Goal: Book appointment/travel/reservation

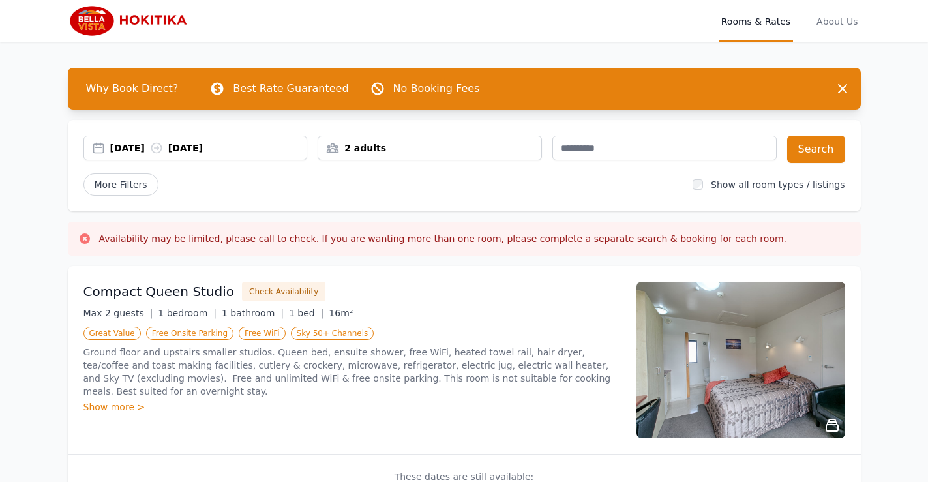
click at [143, 149] on div "07 Oct 2025 08 Oct 2025" at bounding box center [208, 147] width 197 height 13
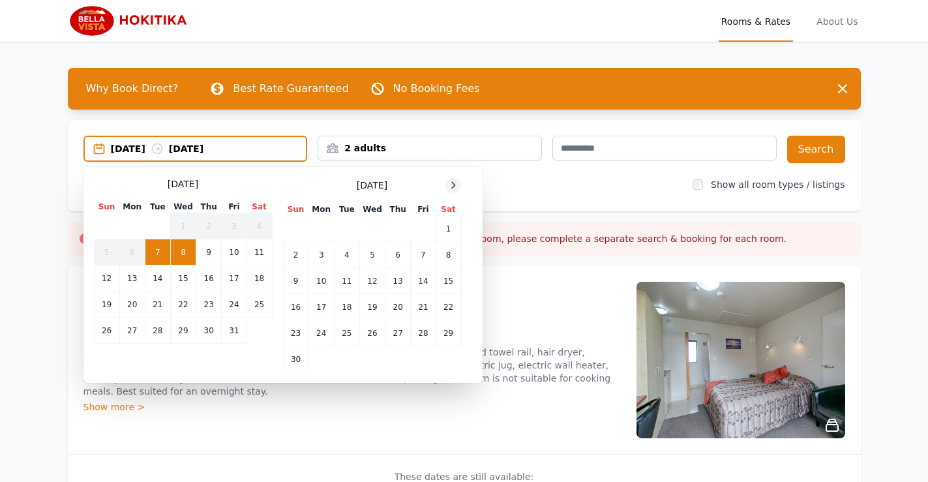
click at [450, 190] on icon at bounding box center [453, 185] width 10 height 10
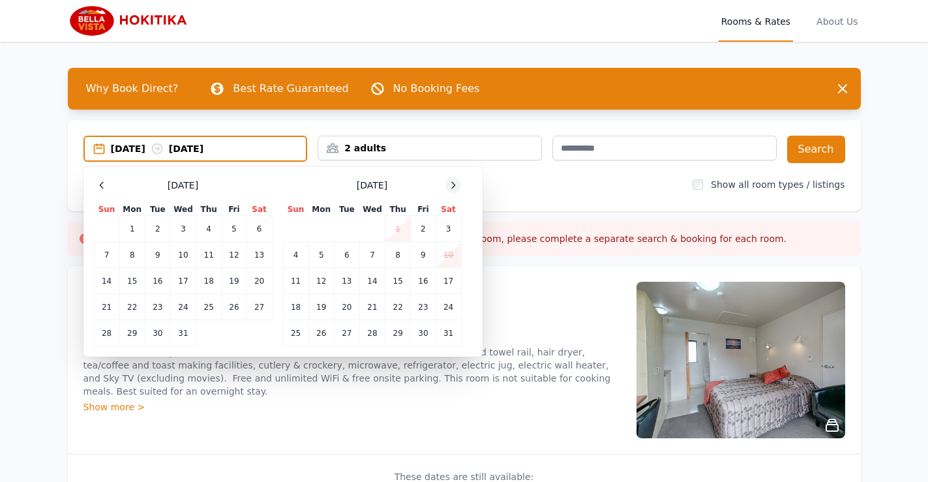
click at [450, 190] on icon at bounding box center [453, 185] width 10 height 10
click at [328, 234] on td "2" at bounding box center [320, 229] width 25 height 26
click at [340, 229] on td "3" at bounding box center [346, 229] width 25 height 26
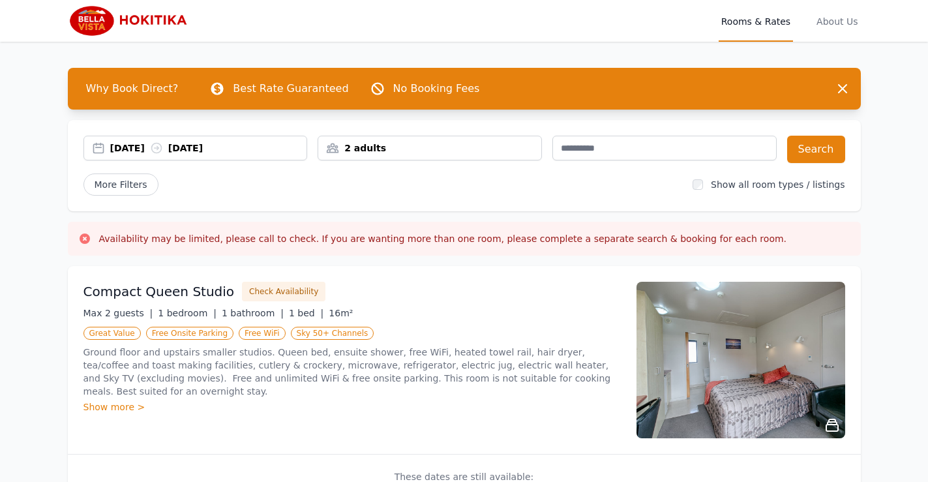
click at [462, 140] on div "2 adults" at bounding box center [429, 148] width 224 height 25
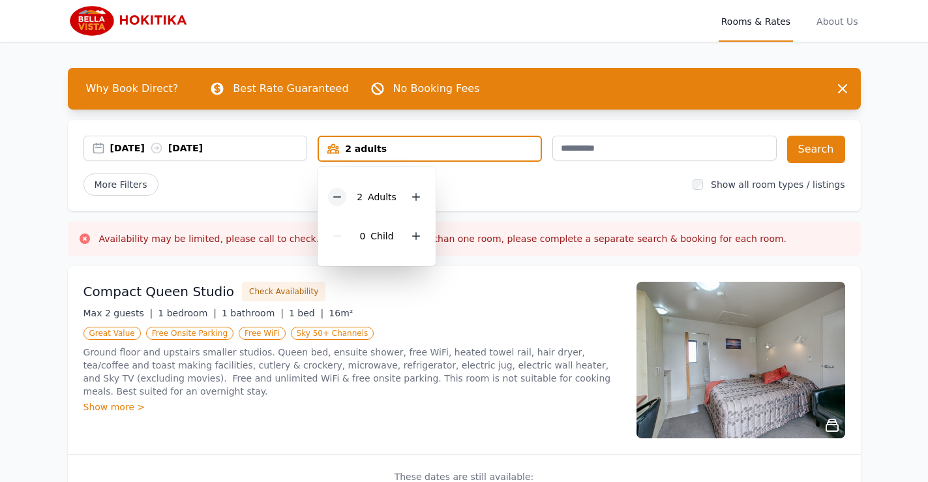
click at [340, 199] on icon at bounding box center [337, 197] width 10 height 10
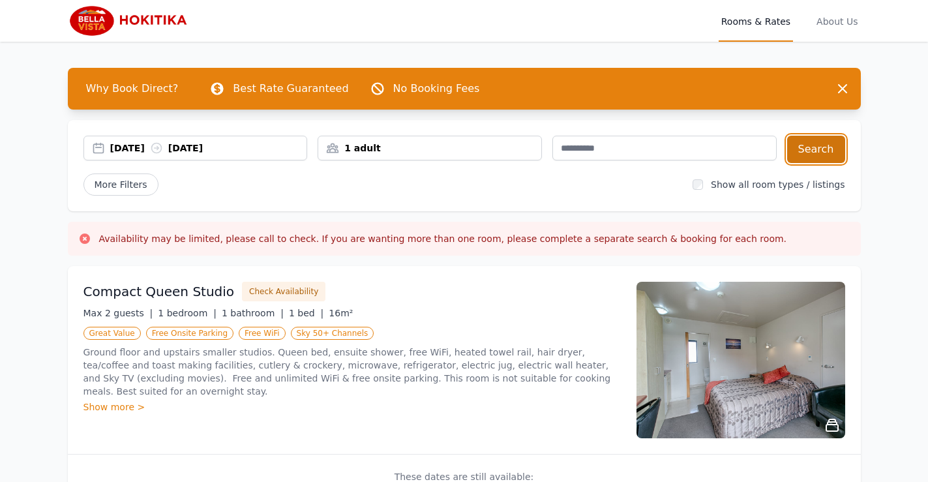
click at [823, 156] on button "Search" at bounding box center [816, 149] width 58 height 27
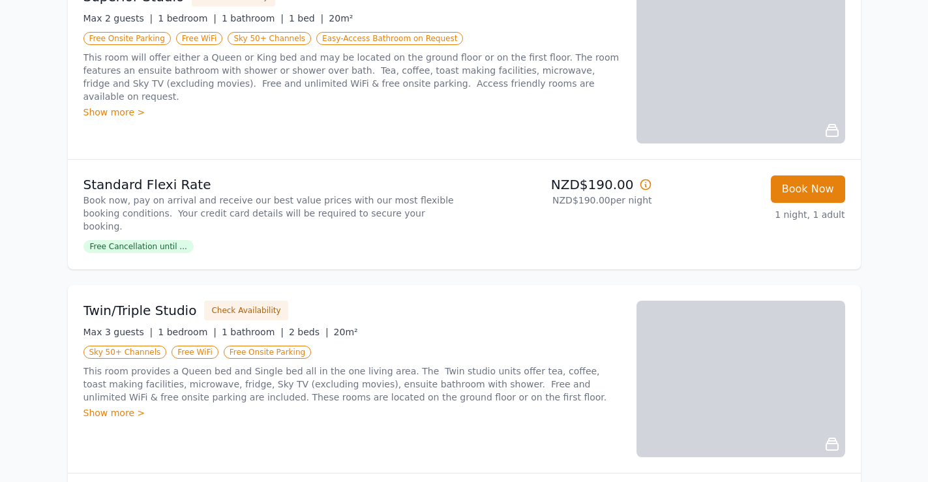
scroll to position [587, 0]
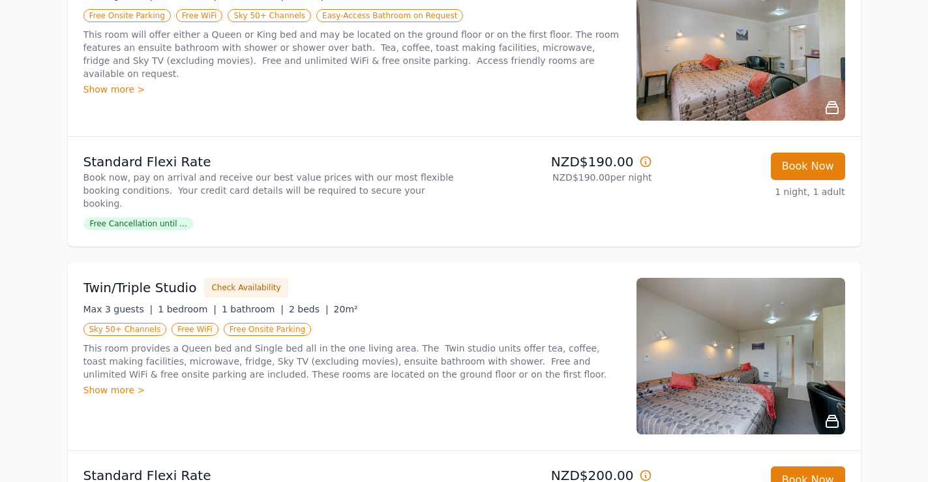
click at [149, 217] on span "Free Cancellation until ..." at bounding box center [138, 223] width 110 height 13
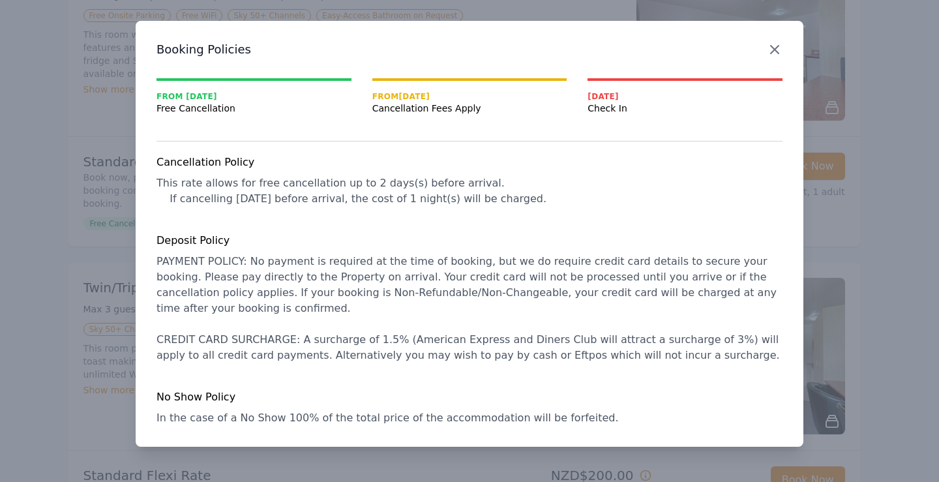
click at [771, 52] on icon "button" at bounding box center [775, 50] width 8 height 8
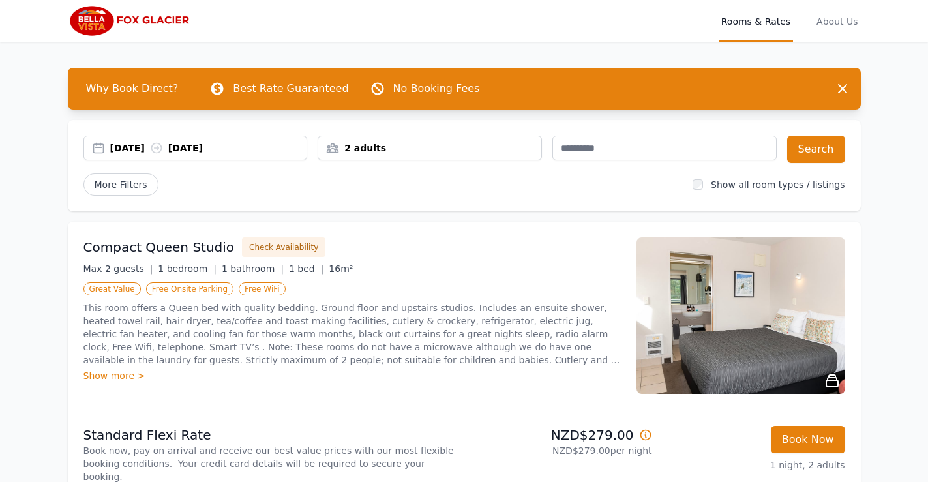
click at [84, 23] on img at bounding box center [131, 20] width 126 height 31
click at [93, 24] on img at bounding box center [131, 20] width 126 height 31
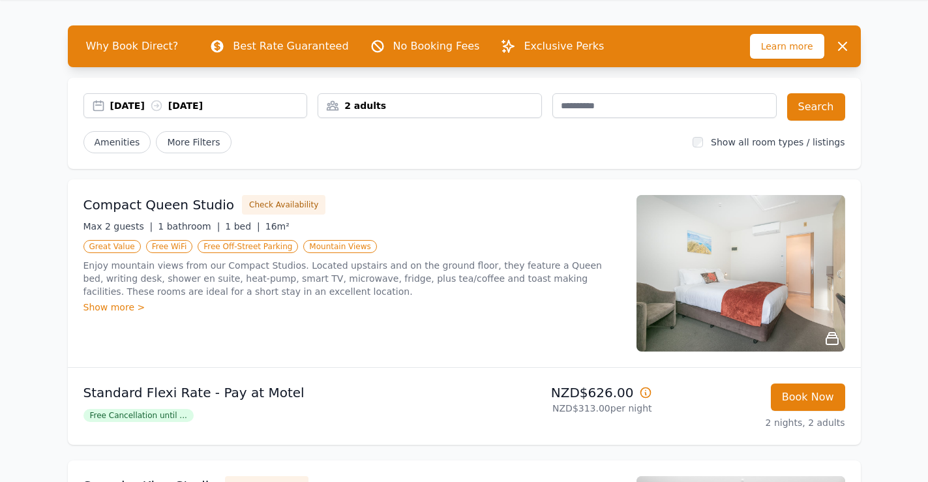
scroll to position [65, 0]
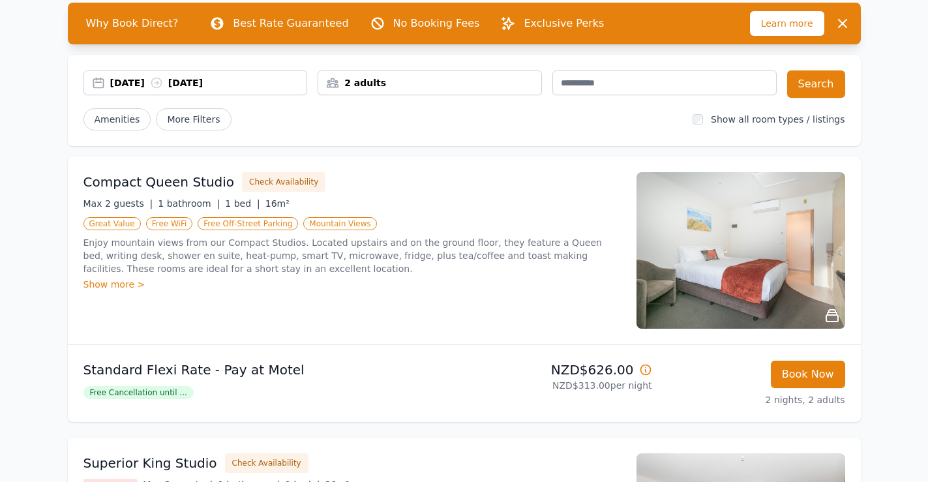
click at [717, 281] on img at bounding box center [740, 250] width 209 height 156
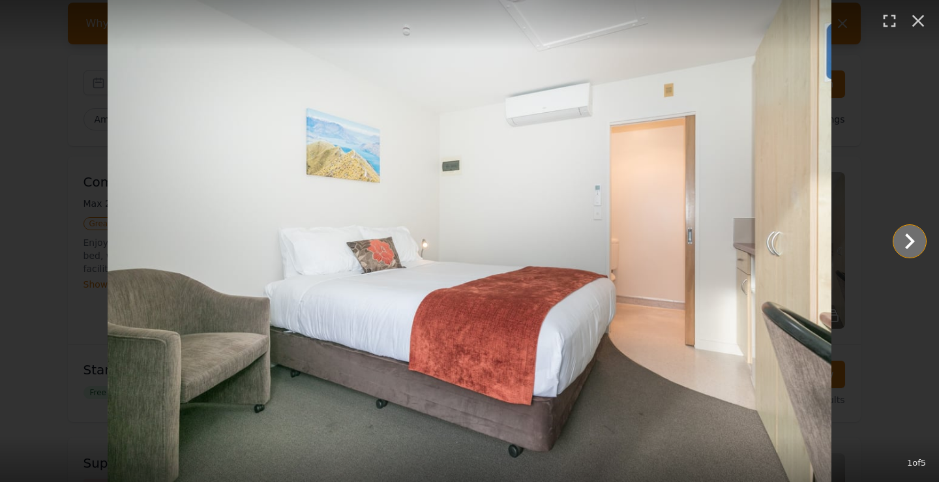
click at [905, 245] on icon "Show slide 2 of 5" at bounding box center [909, 241] width 31 height 31
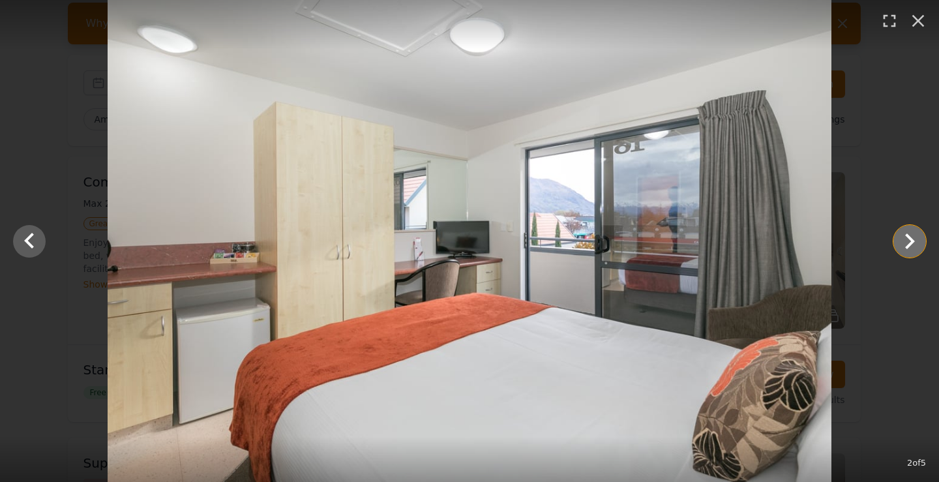
click at [905, 245] on icon "Show slide 3 of 5" at bounding box center [909, 241] width 31 height 31
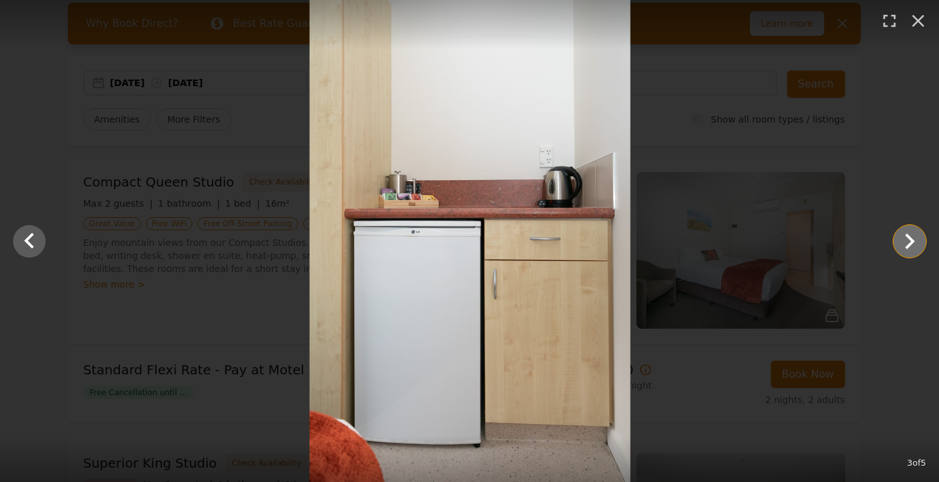
click at [905, 245] on icon "Show slide 4 of 5" at bounding box center [909, 241] width 31 height 31
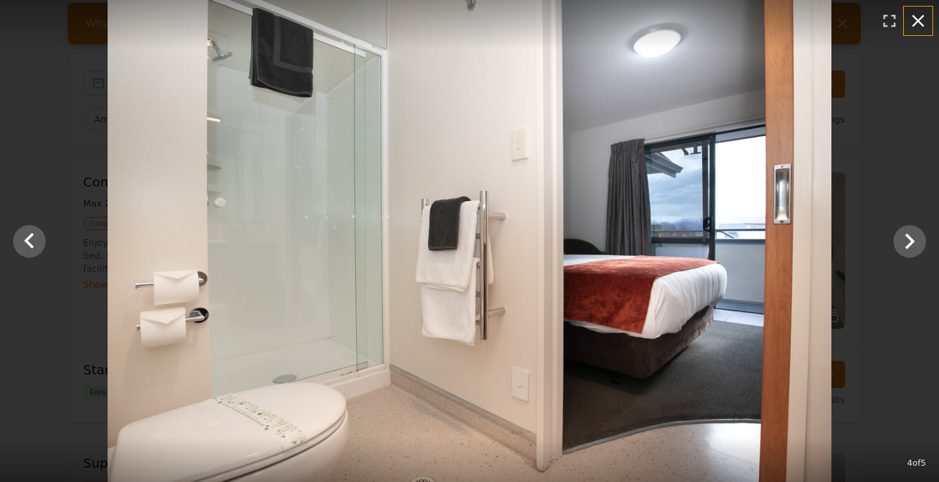
click at [916, 25] on icon "button" at bounding box center [918, 20] width 21 height 21
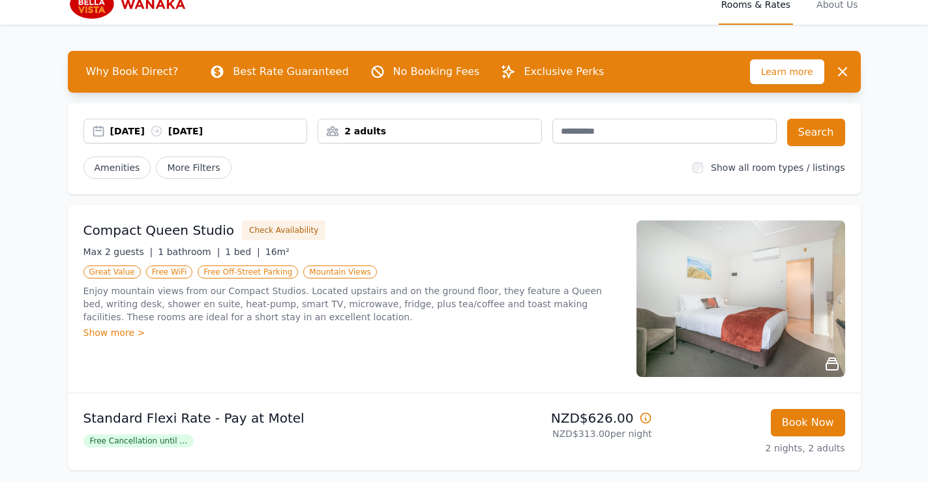
scroll to position [0, 0]
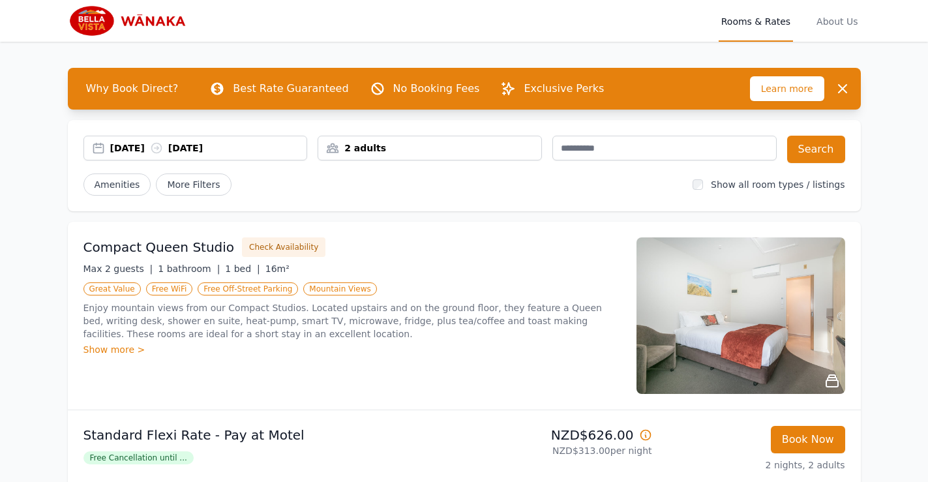
click at [80, 12] on img at bounding box center [131, 20] width 126 height 31
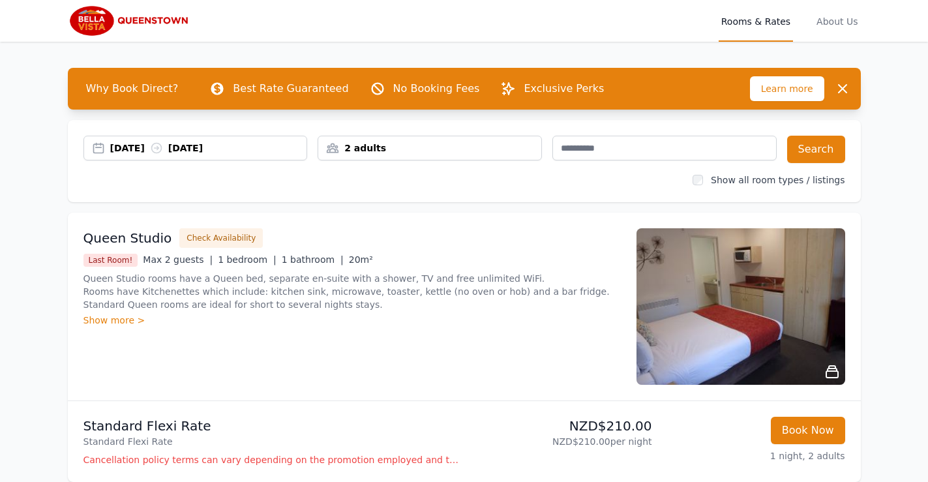
click at [146, 150] on div "[DATE] [DATE]" at bounding box center [208, 147] width 197 height 13
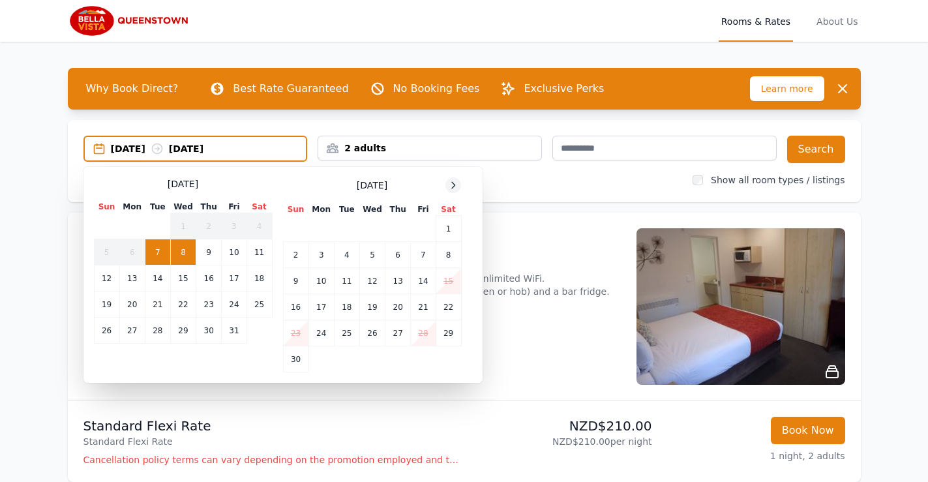
click at [451, 180] on icon at bounding box center [453, 185] width 10 height 10
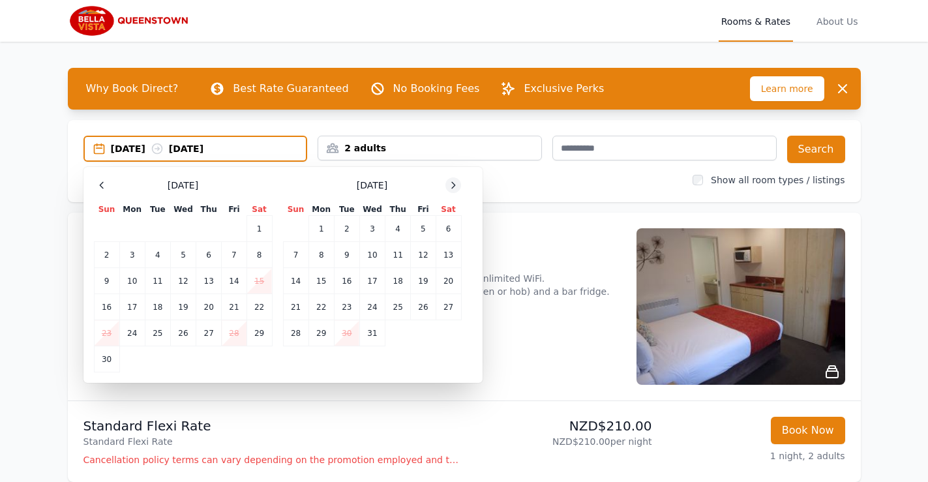
click at [451, 180] on icon at bounding box center [453, 185] width 10 height 10
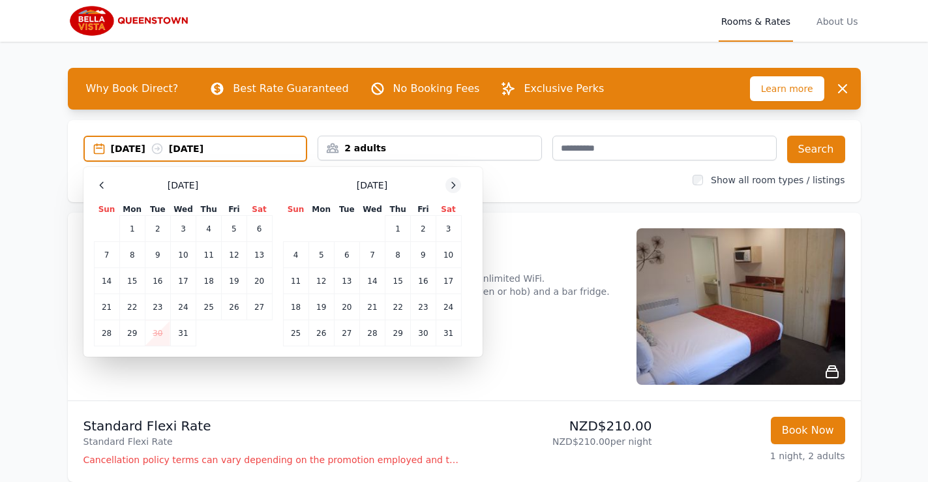
click at [451, 180] on icon at bounding box center [453, 185] width 10 height 10
click at [426, 222] on td "6" at bounding box center [423, 229] width 25 height 26
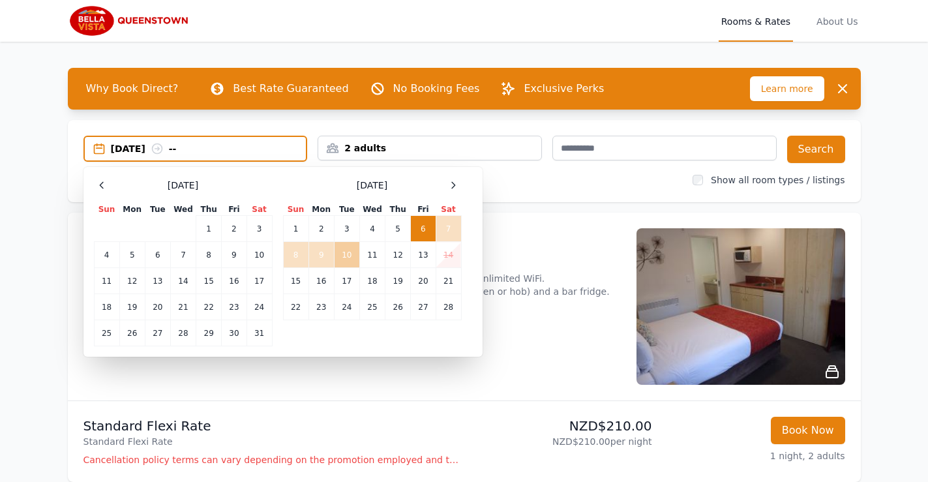
click at [349, 255] on td "10" at bounding box center [346, 255] width 25 height 26
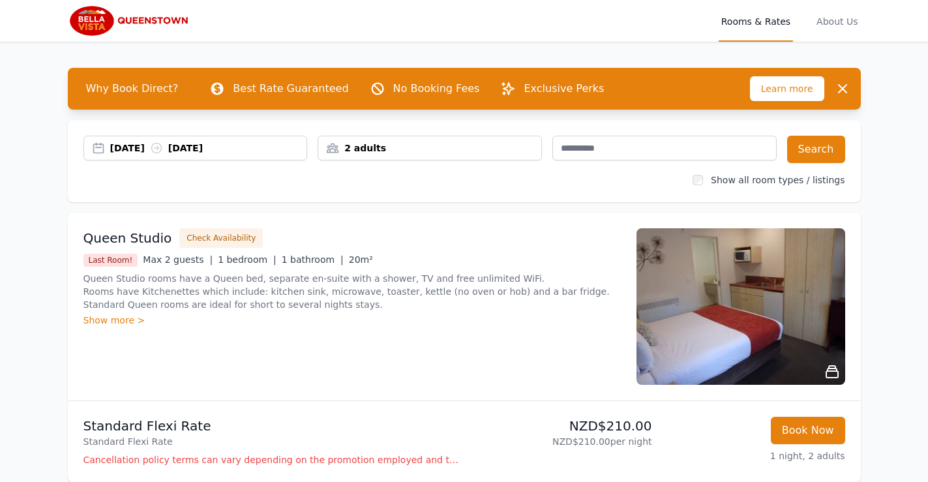
click at [517, 141] on div "2 adults" at bounding box center [429, 147] width 223 height 13
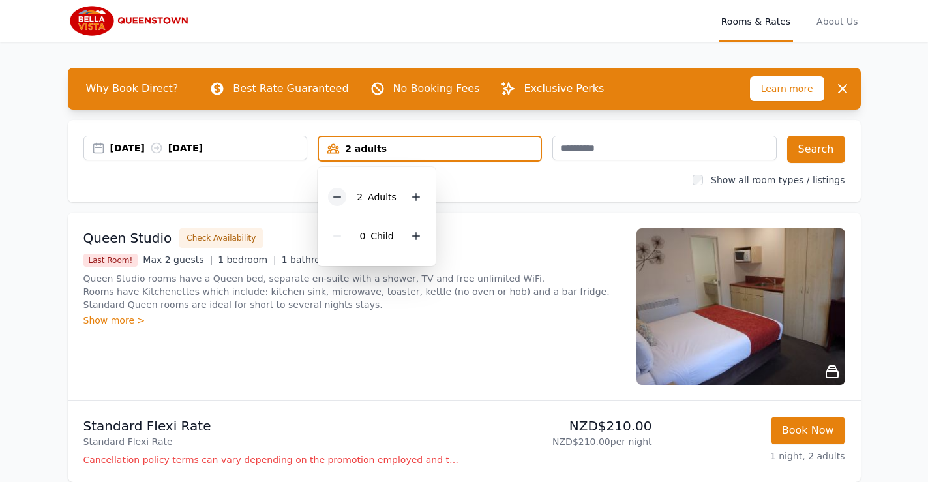
click at [332, 193] on icon at bounding box center [337, 197] width 10 height 10
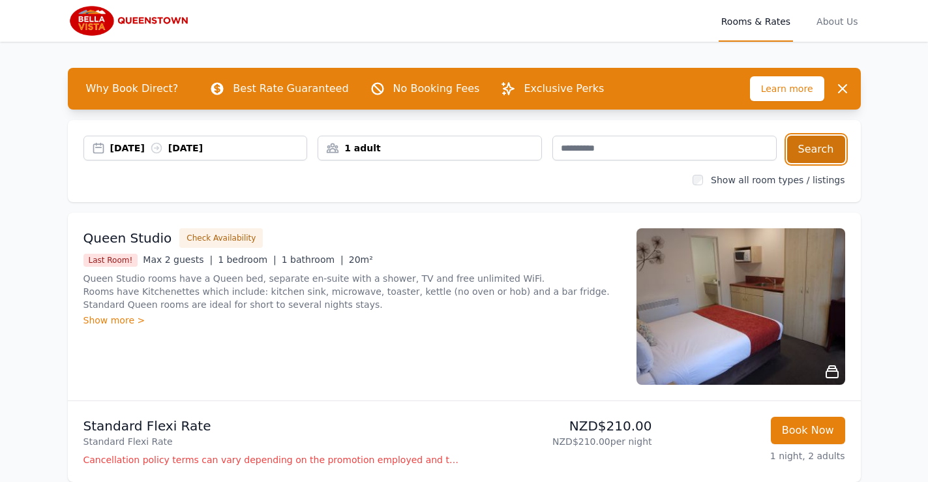
click at [814, 147] on button "Search" at bounding box center [816, 149] width 58 height 27
